Goal: Task Accomplishment & Management: Use online tool/utility

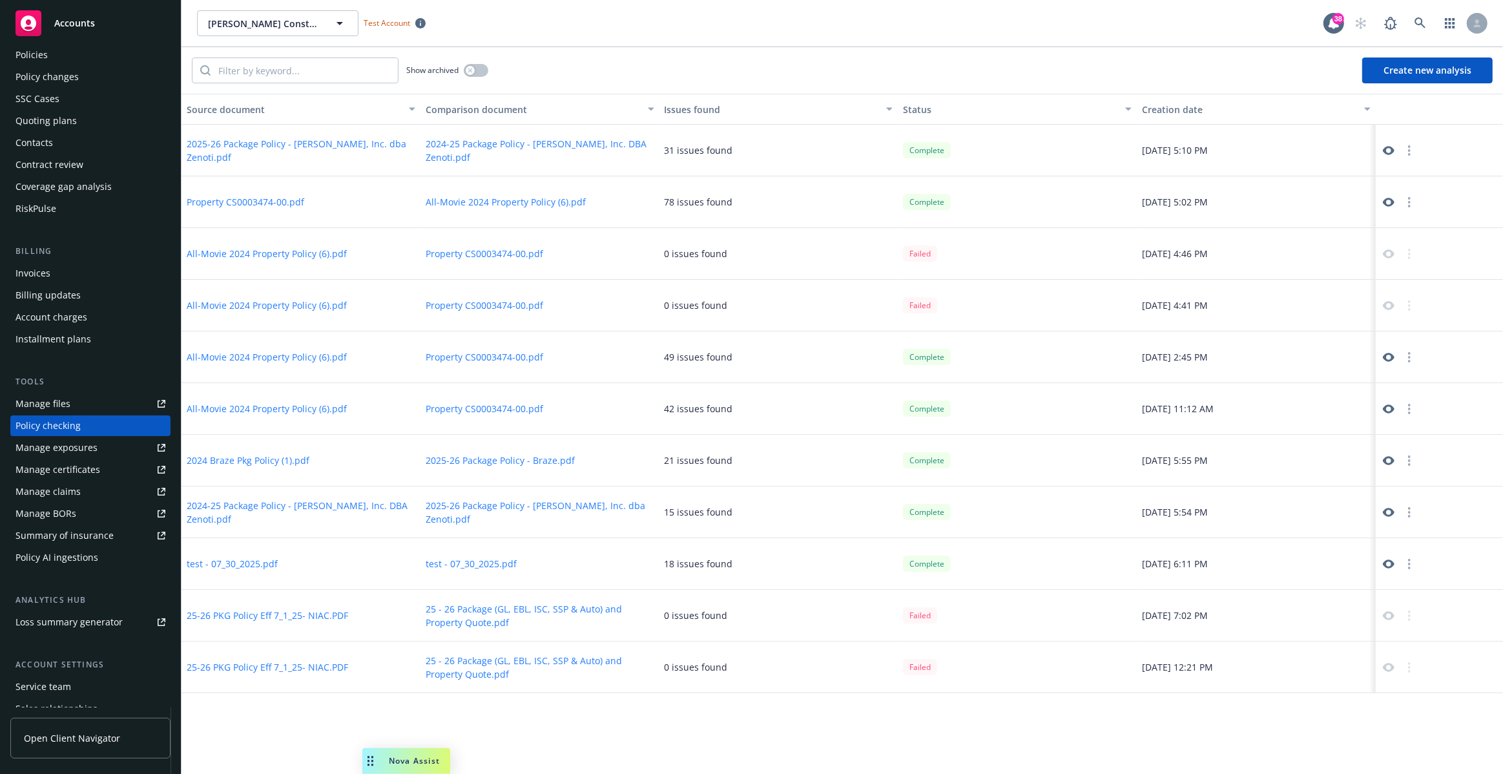
scroll to position [56, 0]
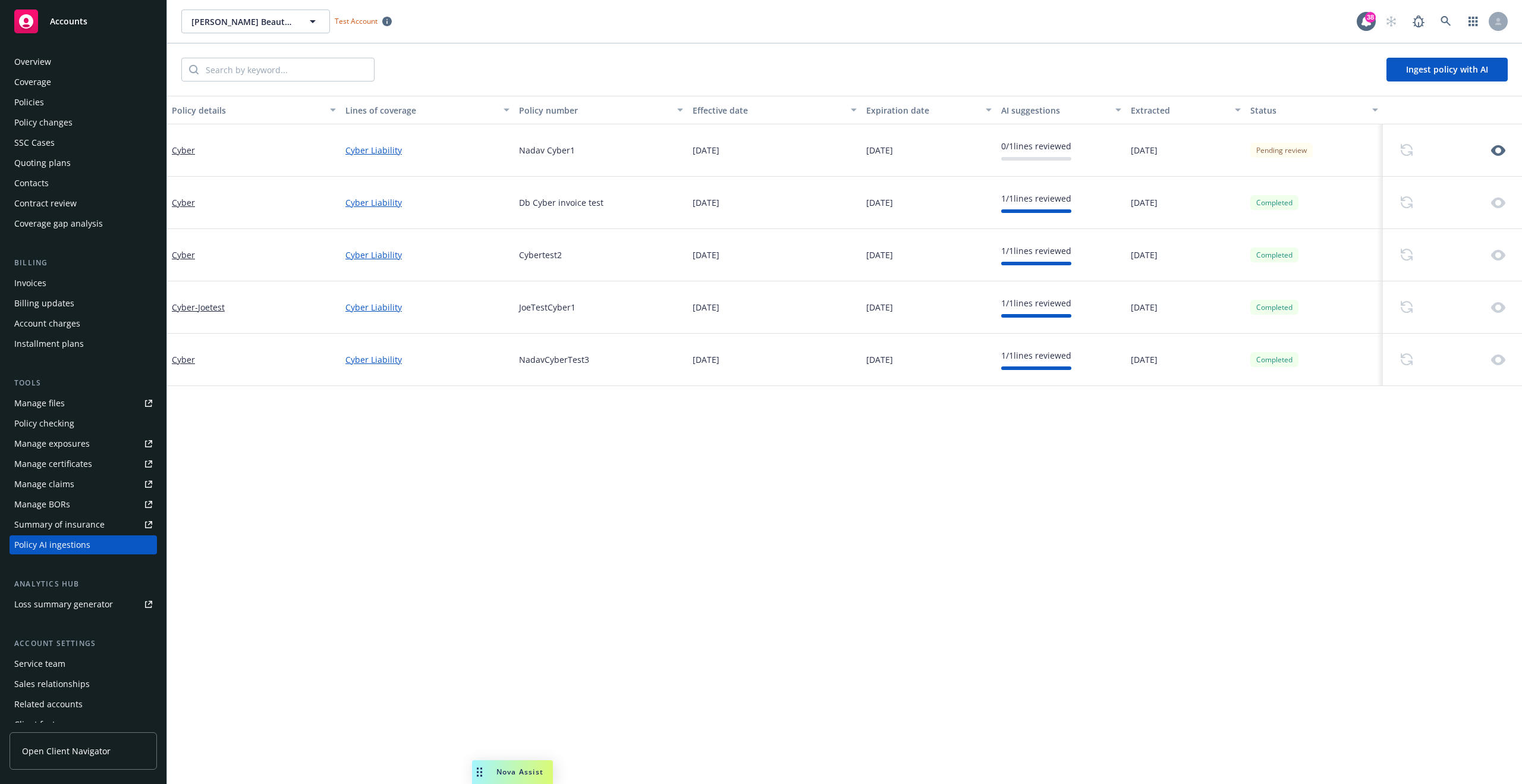
scroll to position [31, 0]
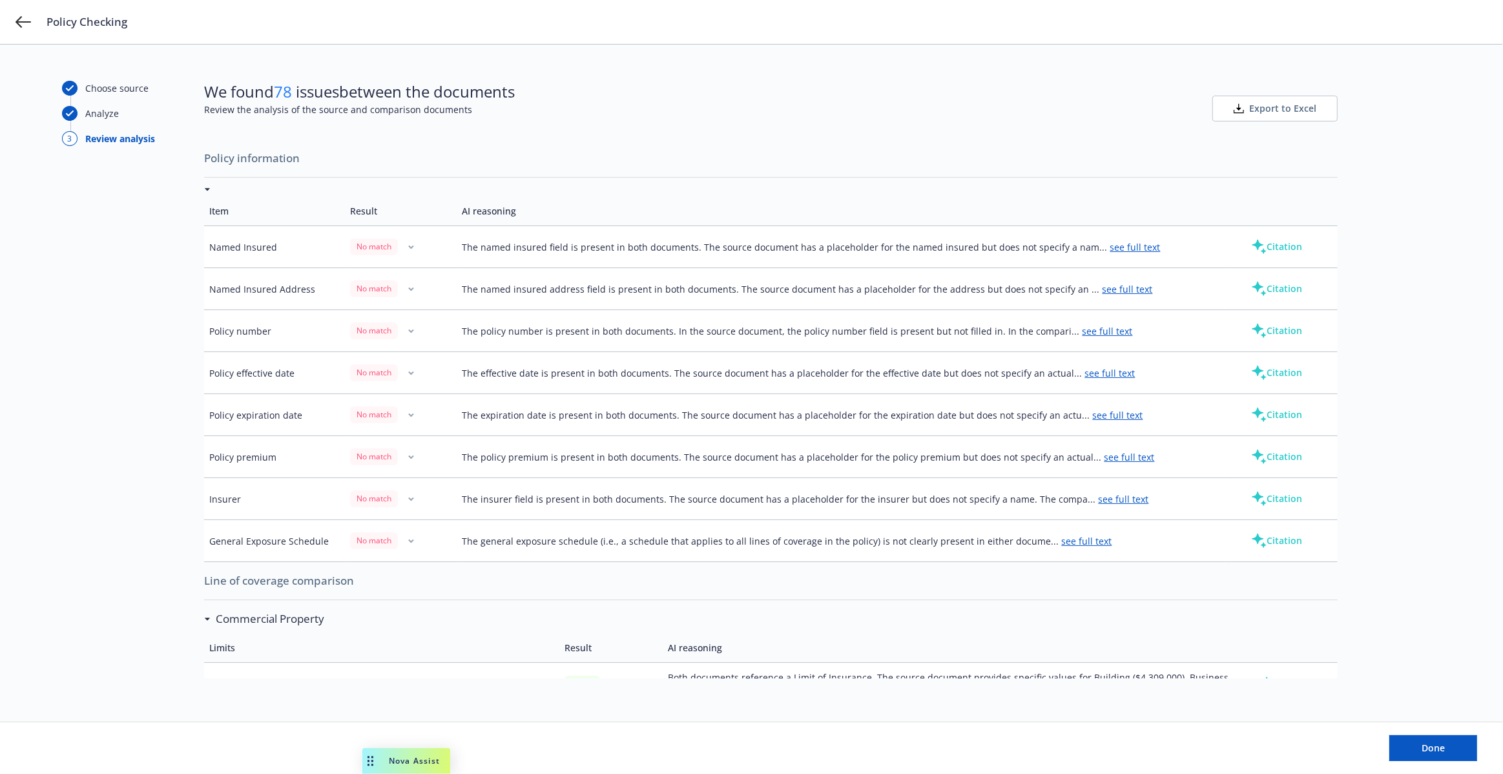
click at [794, 140] on div "Policy information Item Result AI reasoning Named Insured No match The named in…" at bounding box center [771, 407] width 1134 height 541
drag, startPoint x: 667, startPoint y: 374, endPoint x: 433, endPoint y: 386, distance: 234.9
click at [433, 386] on tr "Policy effective date No match The effective date is present in both documents.…" at bounding box center [771, 373] width 1134 height 42
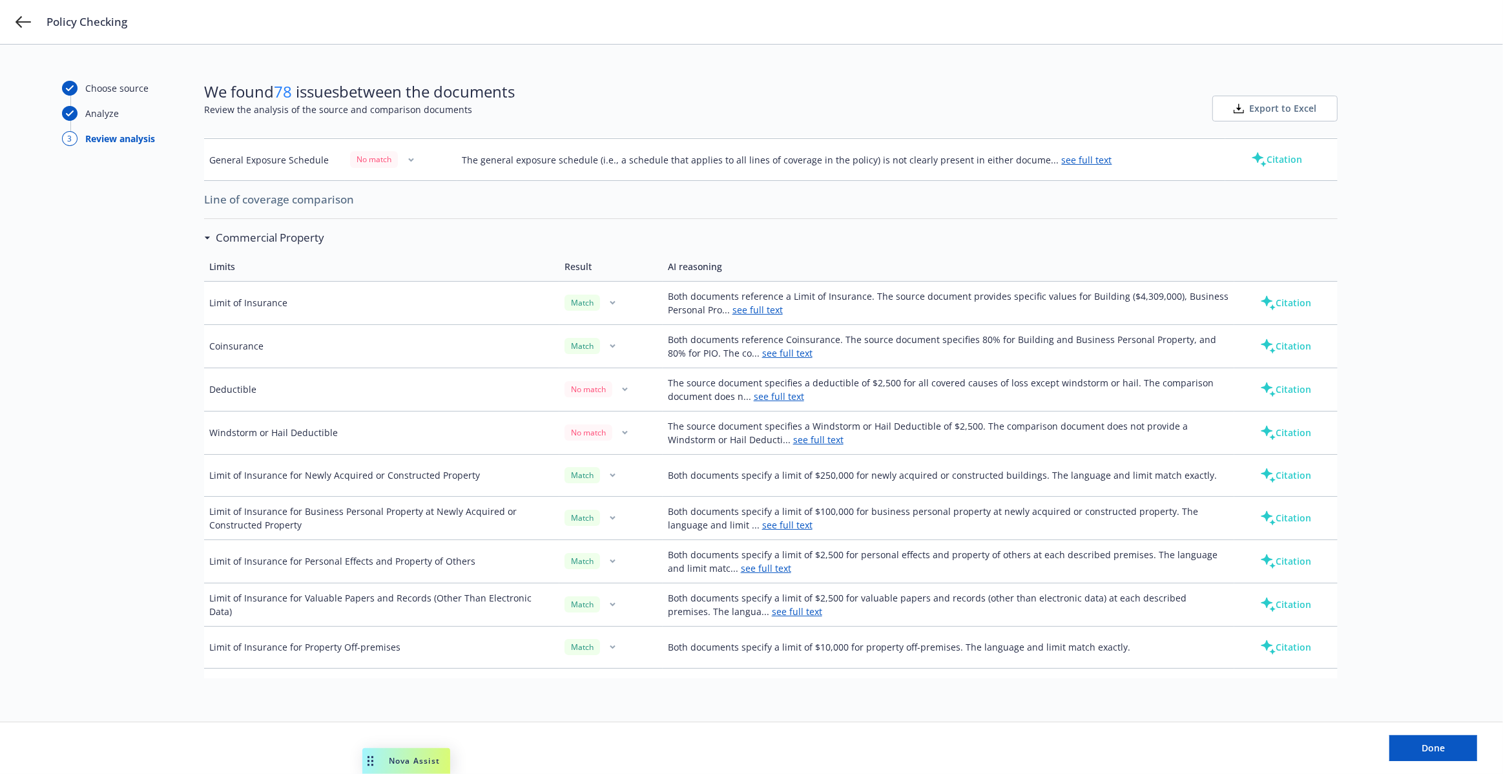
scroll to position [409, 0]
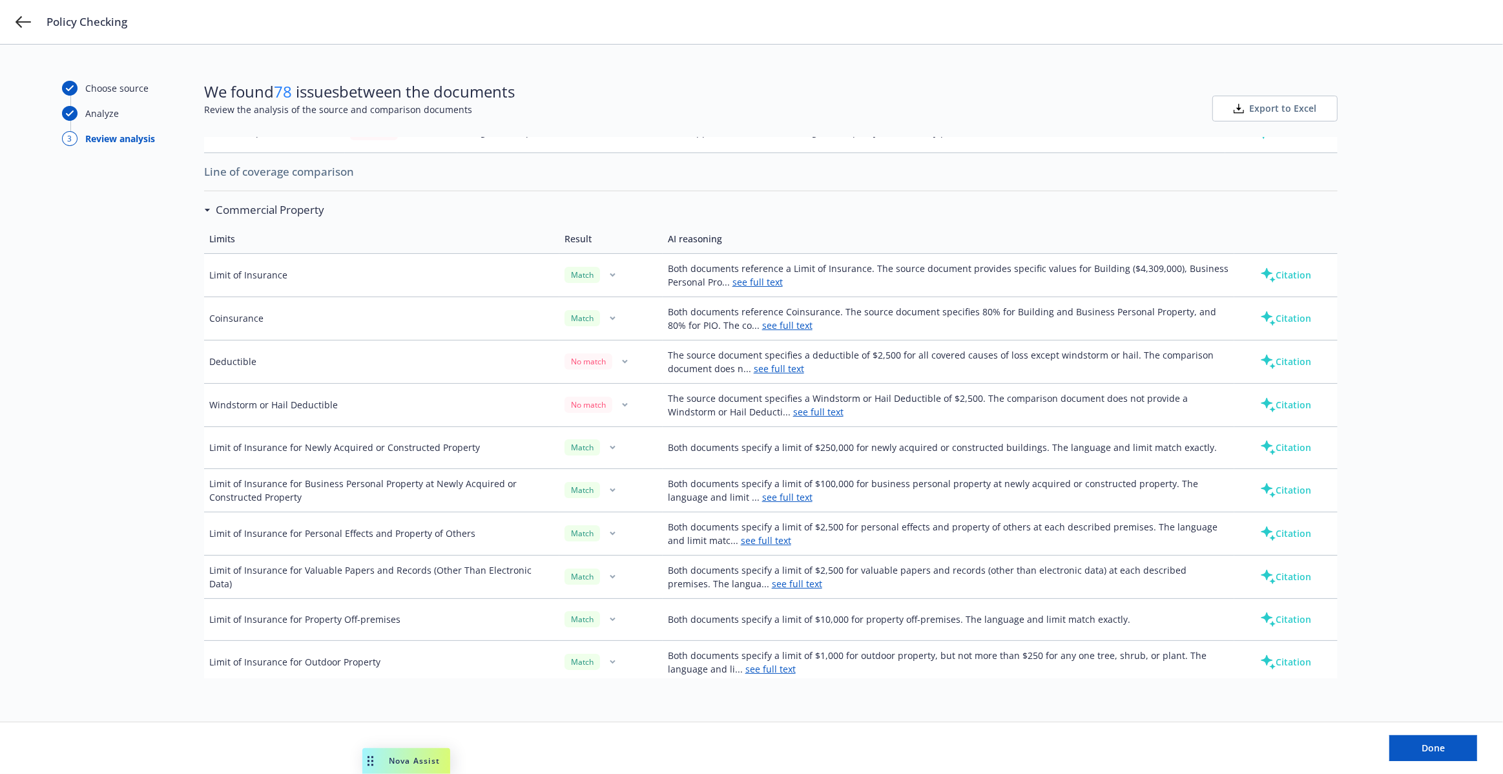
click at [764, 285] on link "see full text" at bounding box center [758, 282] width 50 height 12
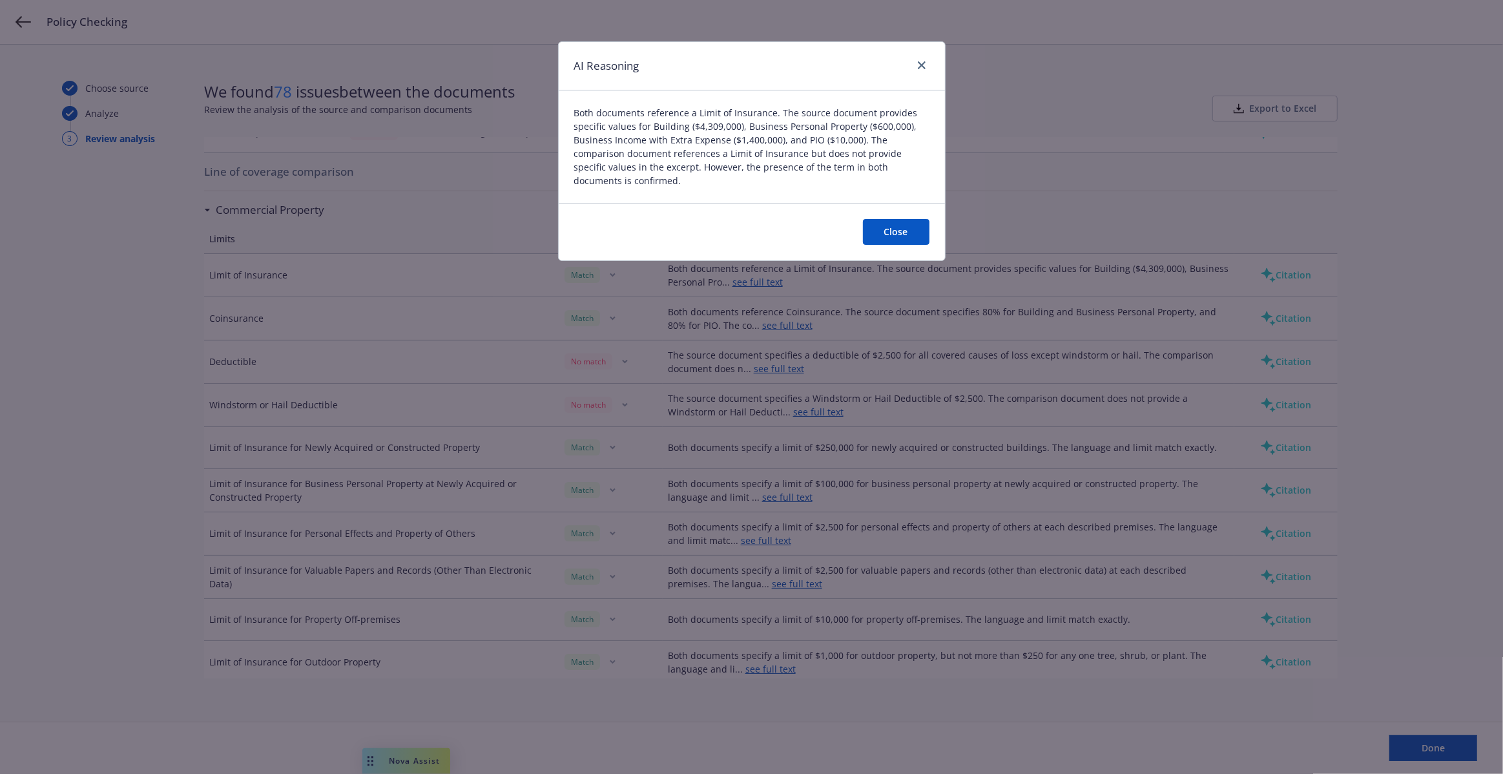
click at [897, 231] on button "Close" at bounding box center [896, 232] width 67 height 26
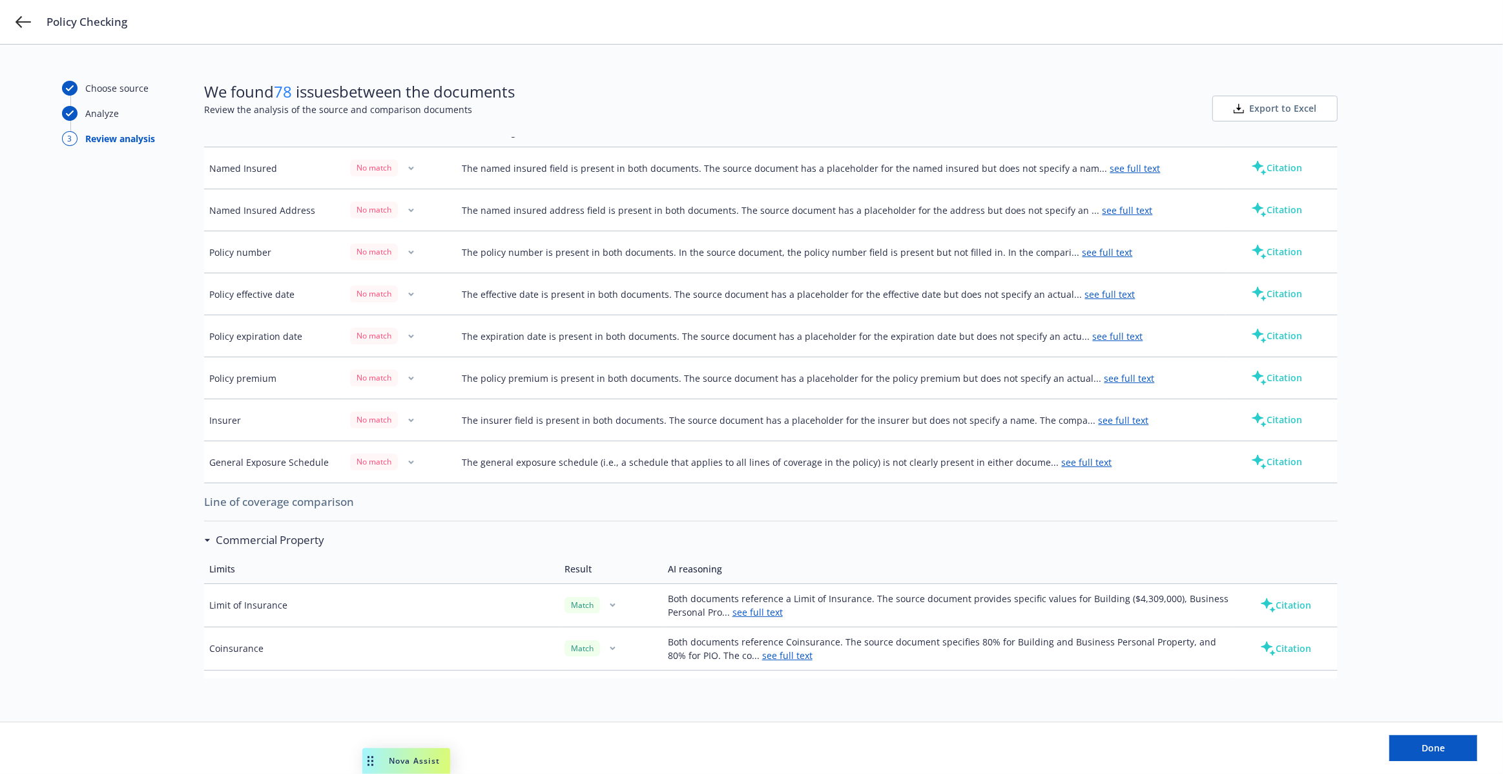
scroll to position [0, 0]
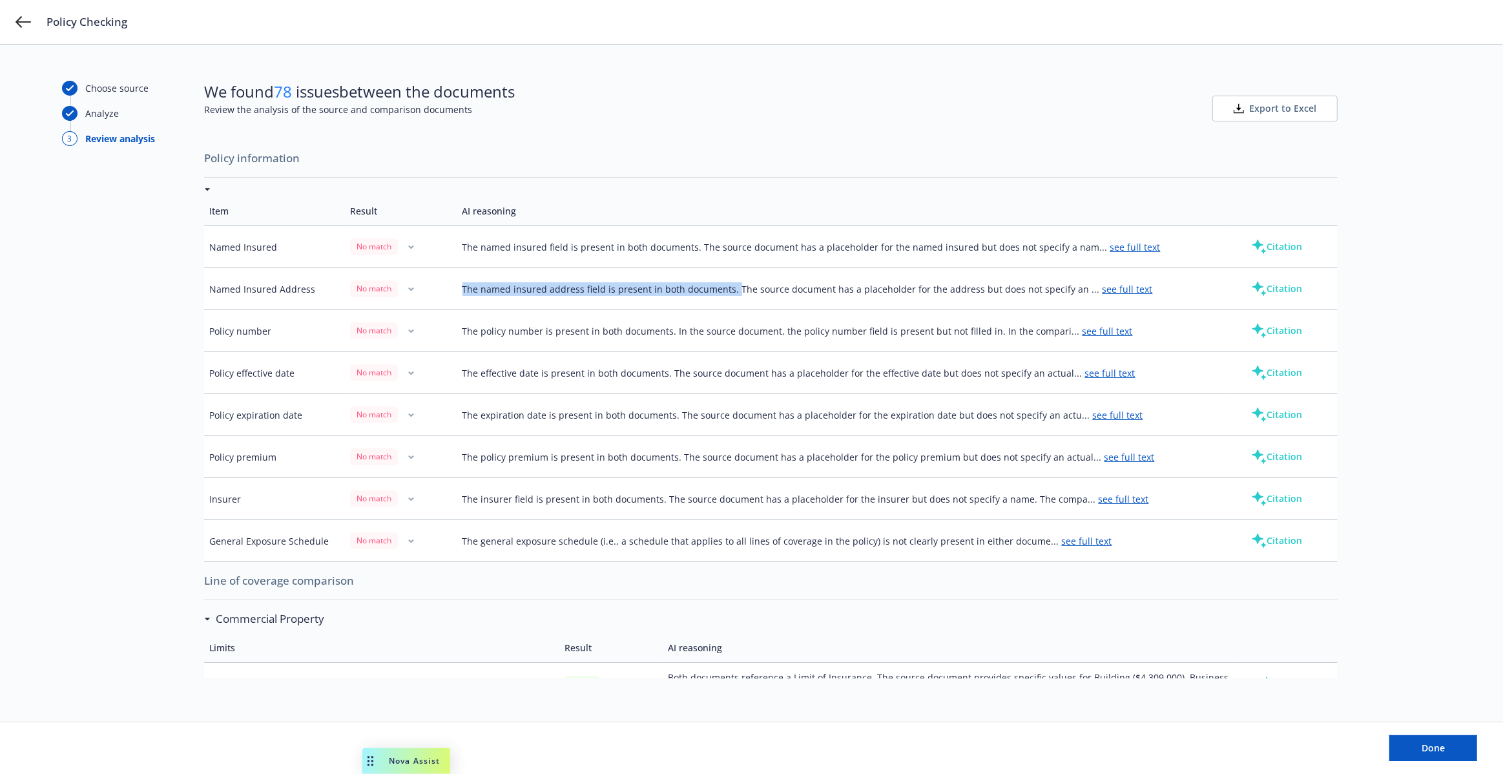
drag, startPoint x: 733, startPoint y: 290, endPoint x: 457, endPoint y: 290, distance: 275.9
click at [457, 290] on tr "Named Insured Address No match The named insured address field is present in bo…" at bounding box center [771, 289] width 1134 height 42
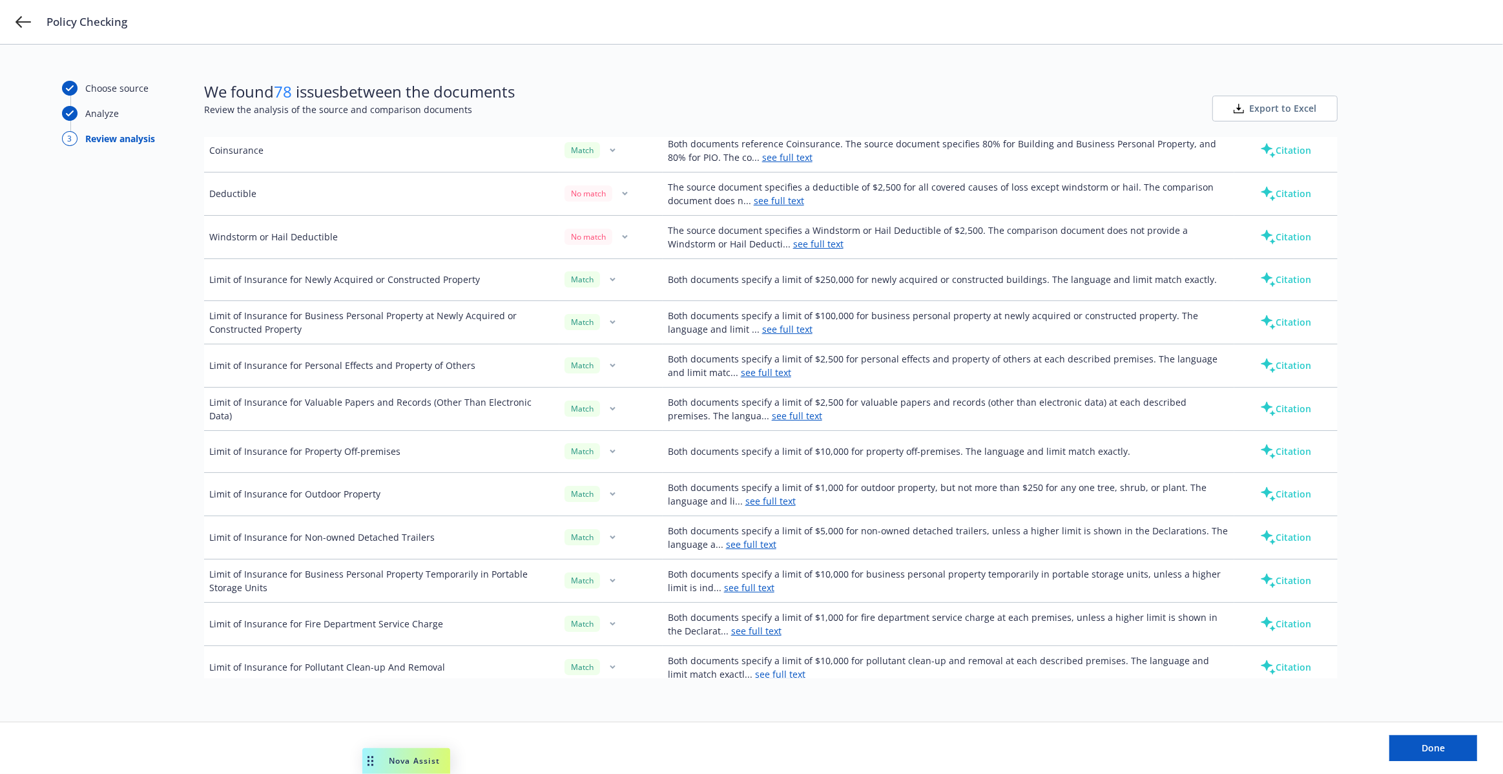
scroll to position [580, 0]
click at [741, 366] on link "see full text" at bounding box center [766, 370] width 50 height 12
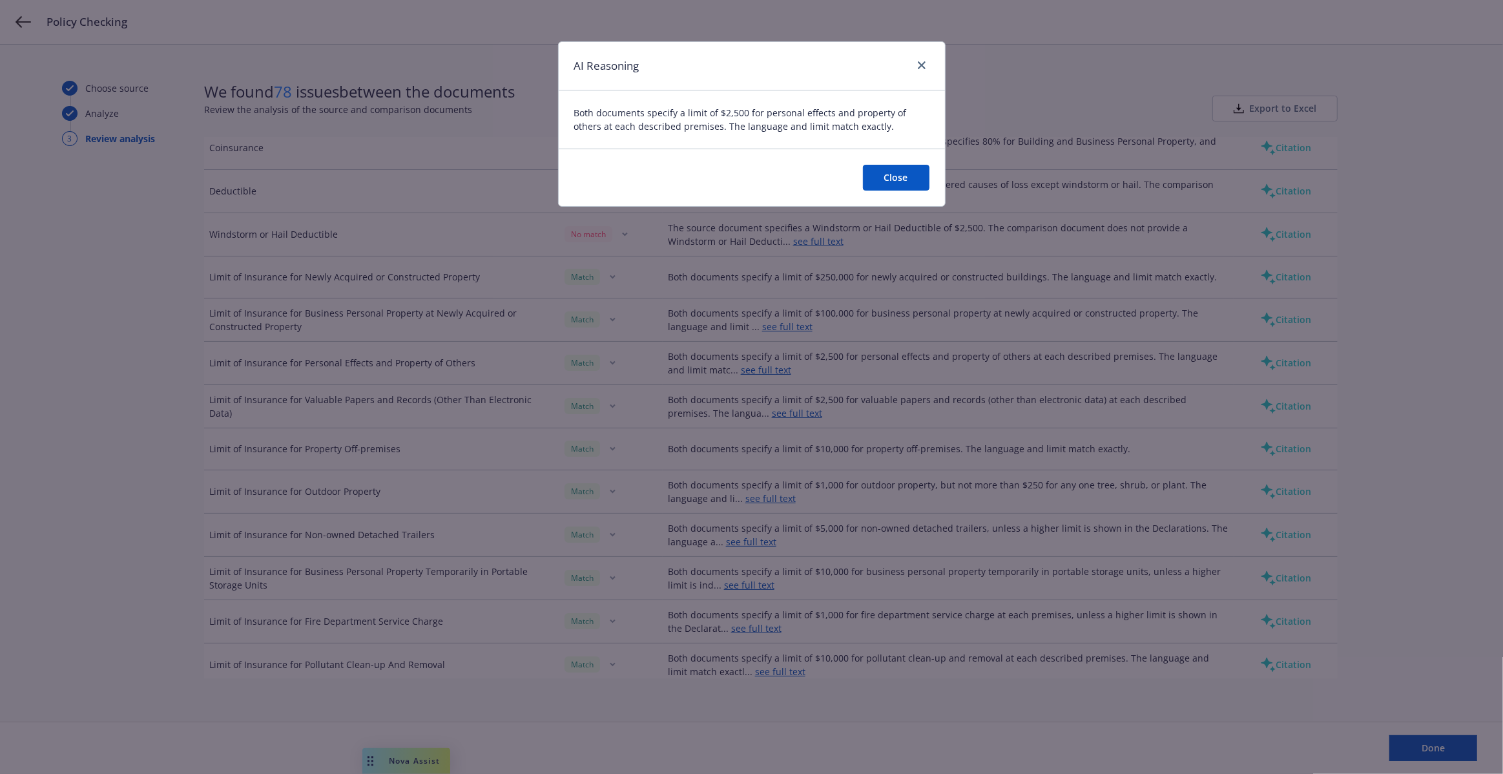
click at [913, 63] on div at bounding box center [919, 66] width 21 height 17
click at [919, 63] on icon "close" at bounding box center [922, 65] width 8 height 8
